Goal: Task Accomplishment & Management: Manage account settings

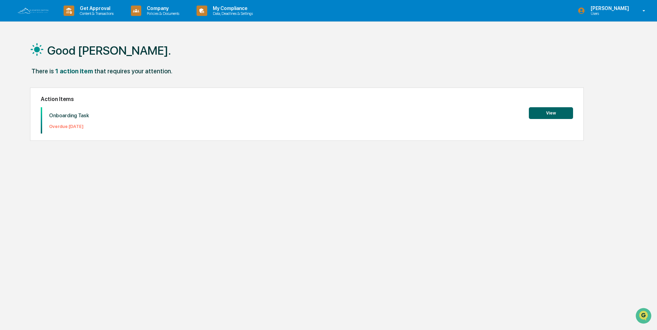
click at [552, 114] on button "View" at bounding box center [551, 113] width 44 height 12
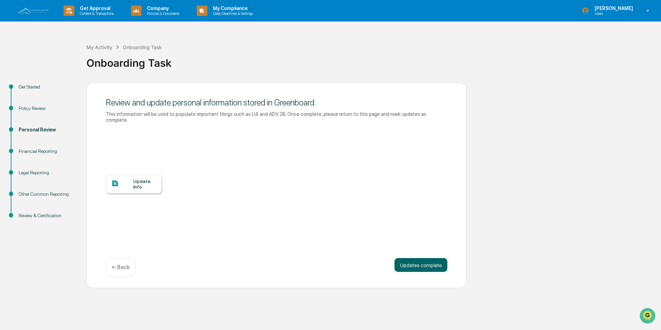
click at [140, 183] on div "Update Info" at bounding box center [144, 183] width 23 height 11
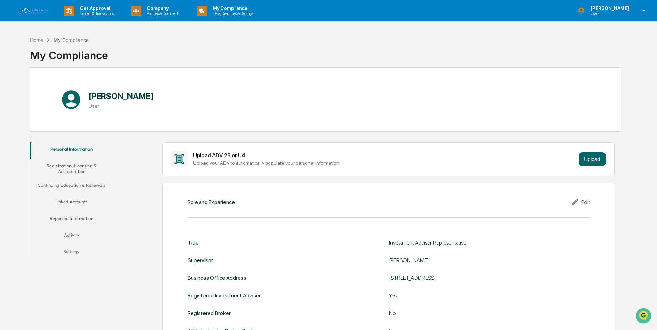
click at [80, 169] on button "Registration, Licensing & Accreditation" at bounding box center [71, 169] width 83 height 20
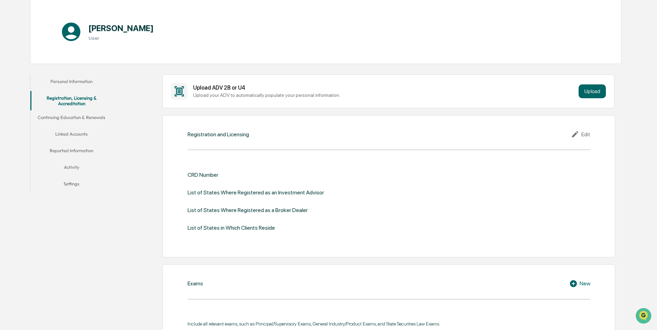
scroll to position [69, 0]
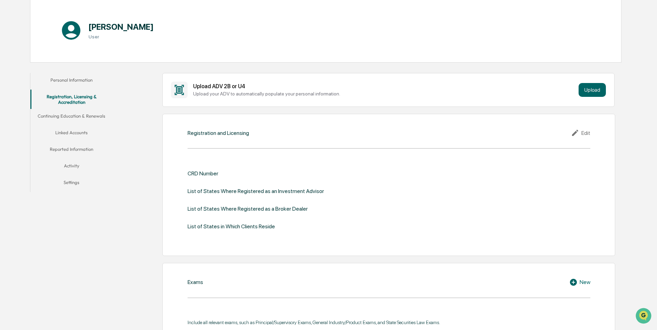
drag, startPoint x: 226, startPoint y: 176, endPoint x: 222, endPoint y: 173, distance: 5.3
click at [222, 173] on div "CRD Number" at bounding box center [389, 173] width 403 height 7
click at [217, 172] on div "CRD Number" at bounding box center [389, 173] width 403 height 7
drag, startPoint x: 217, startPoint y: 172, endPoint x: 406, endPoint y: 157, distance: 189.0
click at [408, 157] on div "Registration and Licensing Edit CRD Number List of States Where Registered as a…" at bounding box center [388, 185] width 453 height 142
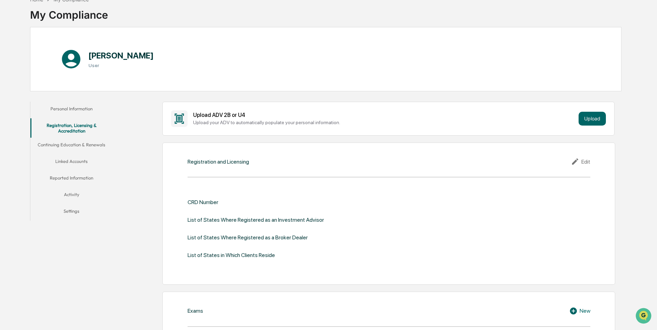
scroll to position [0, 0]
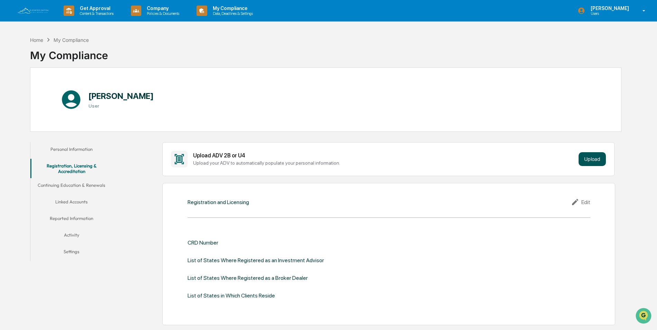
click at [592, 158] on button "Upload" at bounding box center [592, 159] width 27 height 14
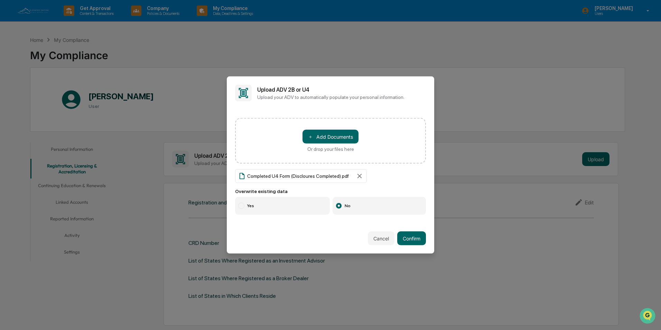
click at [312, 205] on label "Yes" at bounding box center [282, 206] width 95 height 18
click at [412, 236] on button "Confirm" at bounding box center [411, 238] width 29 height 14
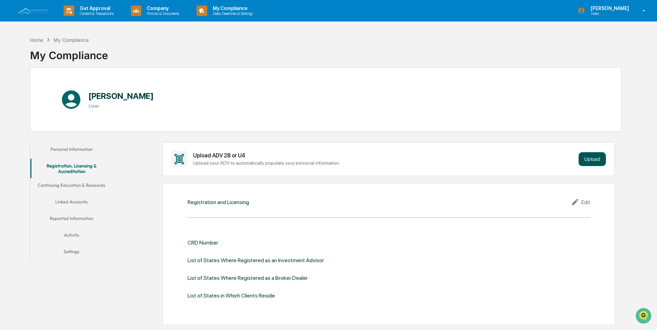
click at [592, 158] on button "Upload" at bounding box center [592, 159] width 27 height 14
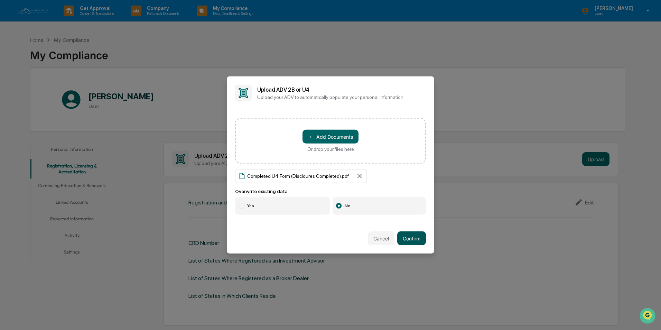
click at [415, 237] on button "Confirm" at bounding box center [411, 238] width 29 height 14
